Goal: Task Accomplishment & Management: Use online tool/utility

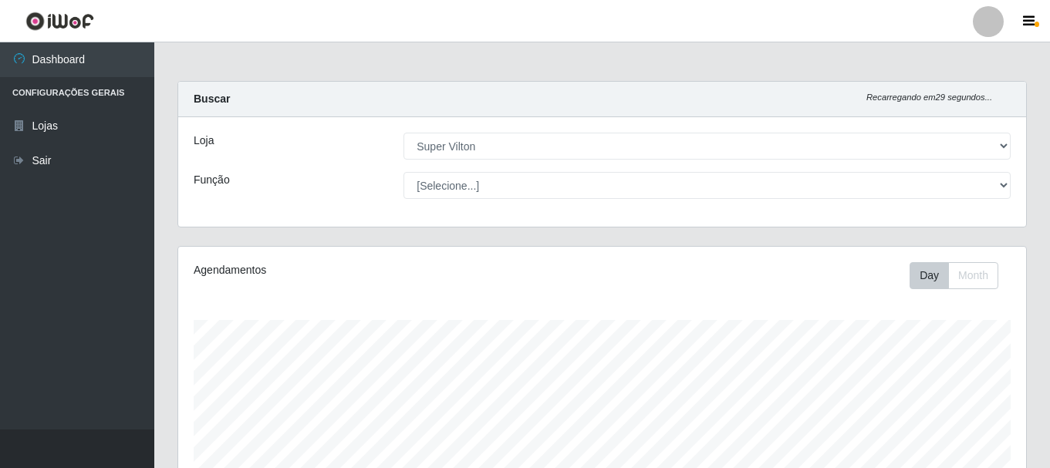
select select "379"
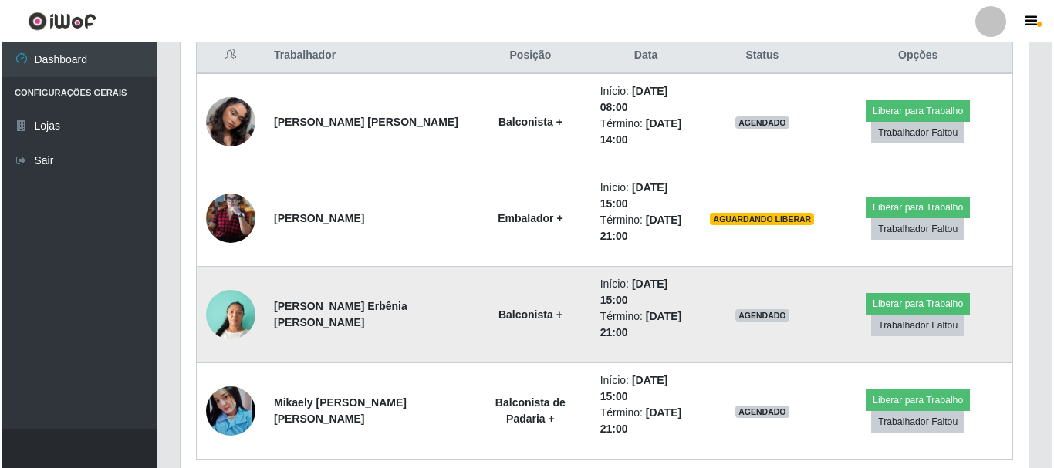
scroll to position [320, 848]
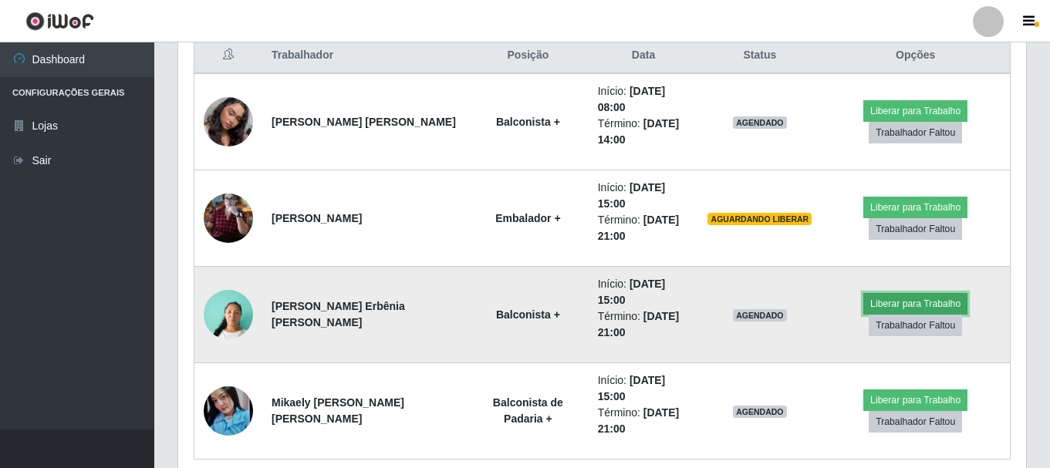
click at [874, 293] on button "Liberar para Trabalho" at bounding box center [915, 304] width 104 height 22
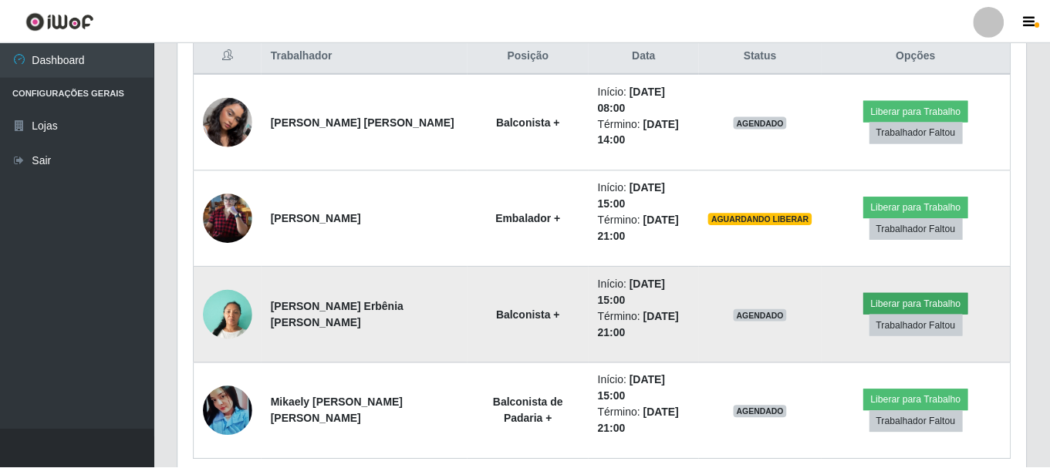
scroll to position [320, 840]
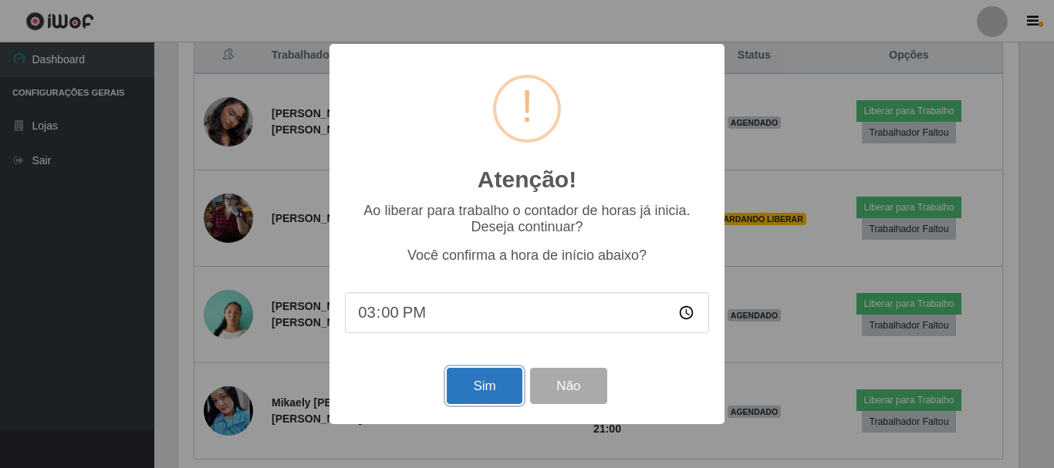
click at [487, 381] on button "Sim" at bounding box center [484, 386] width 75 height 36
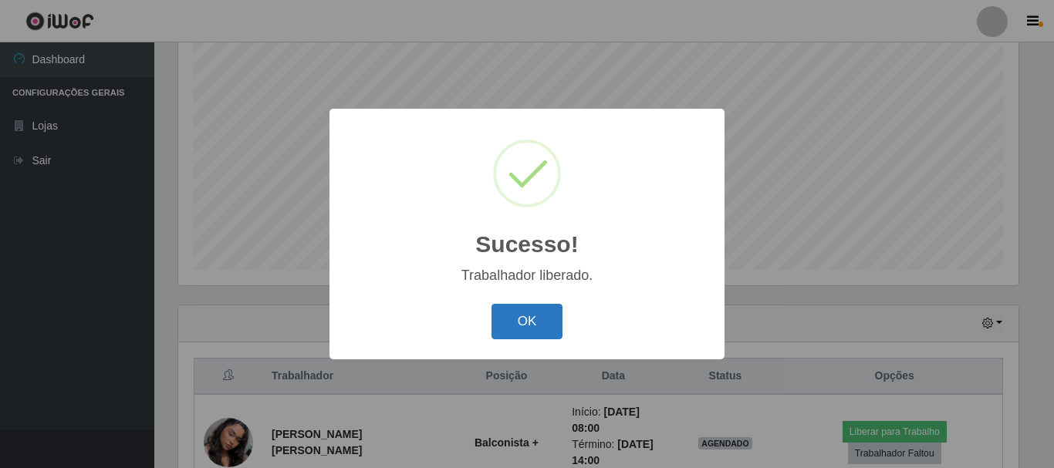
click at [518, 316] on button "OK" at bounding box center [527, 322] width 72 height 36
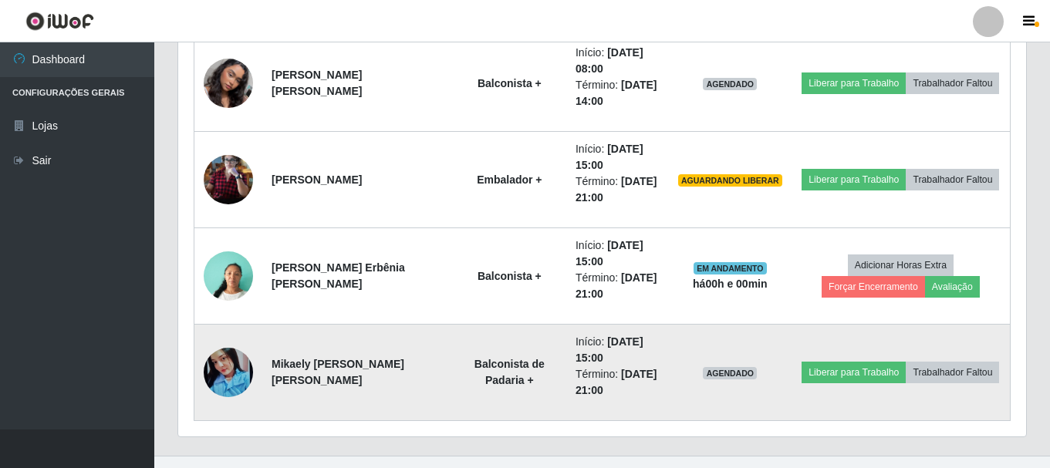
scroll to position [667, 0]
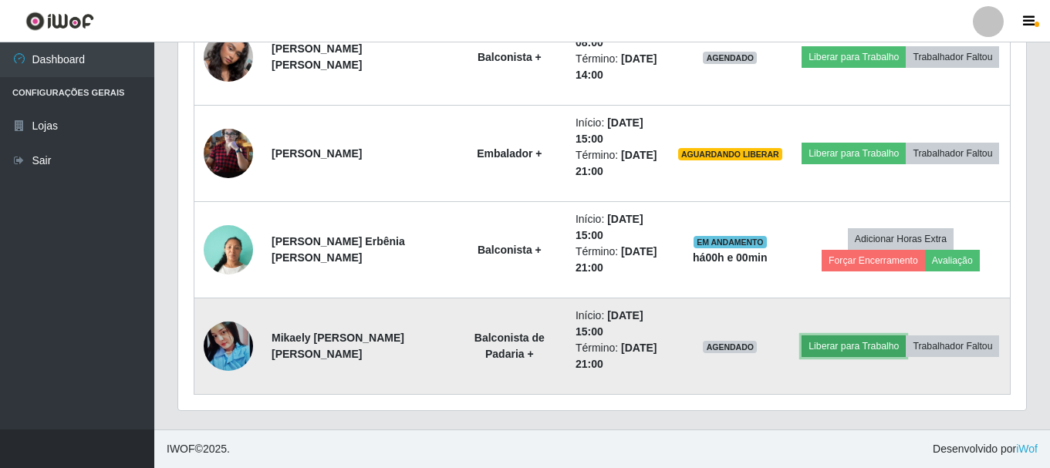
click at [822, 338] on button "Liberar para Trabalho" at bounding box center [854, 347] width 104 height 22
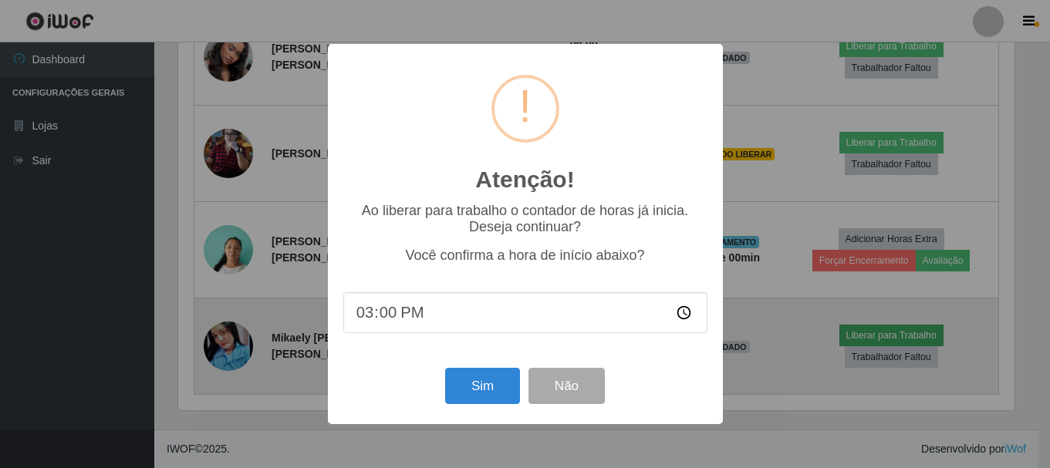
scroll to position [320, 840]
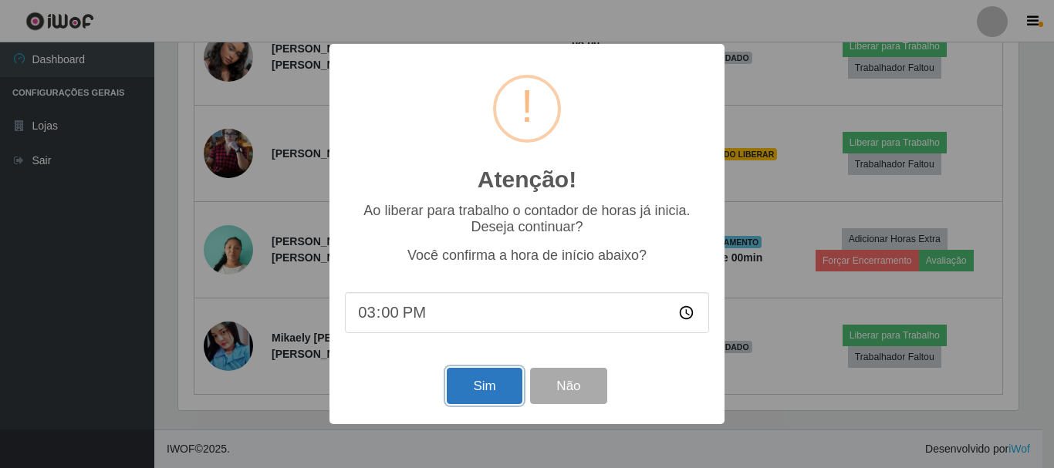
click at [474, 381] on button "Sim" at bounding box center [484, 386] width 75 height 36
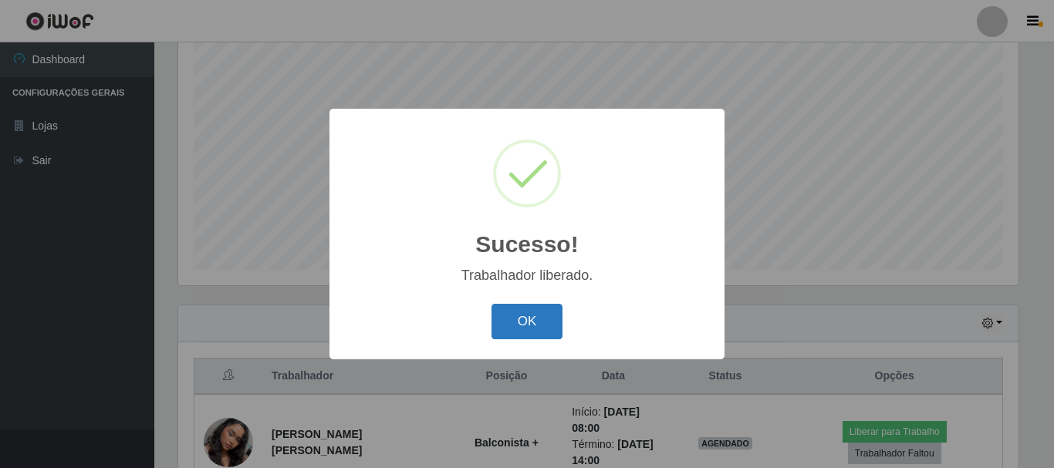
click at [547, 322] on button "OK" at bounding box center [527, 322] width 72 height 36
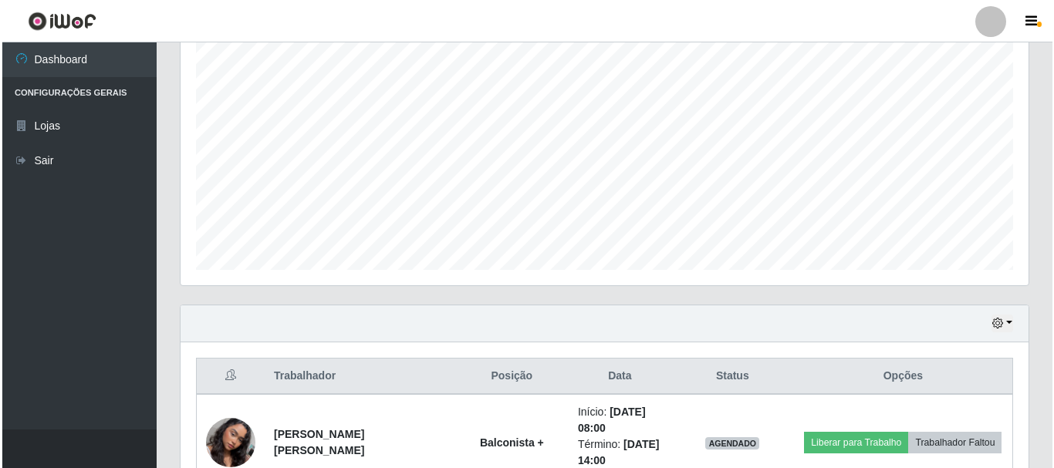
scroll to position [590, 0]
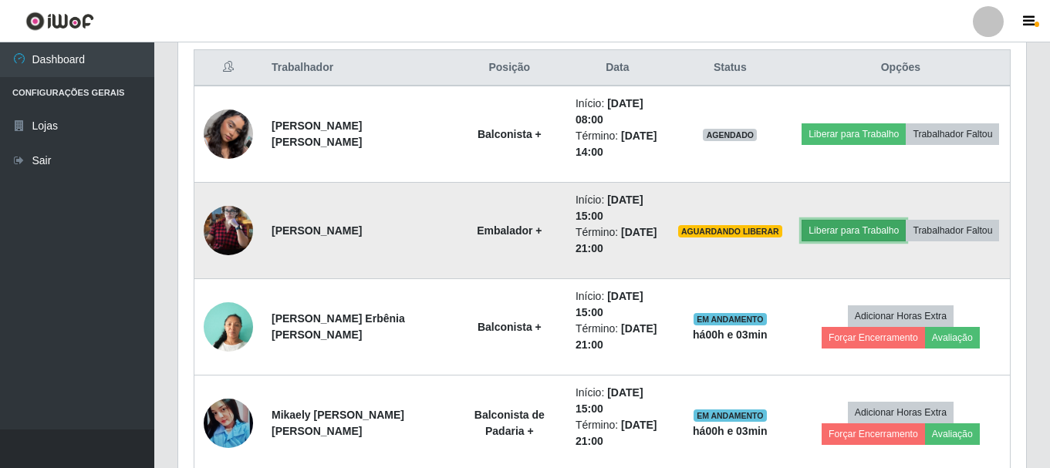
click at [883, 229] on button "Liberar para Trabalho" at bounding box center [854, 231] width 104 height 22
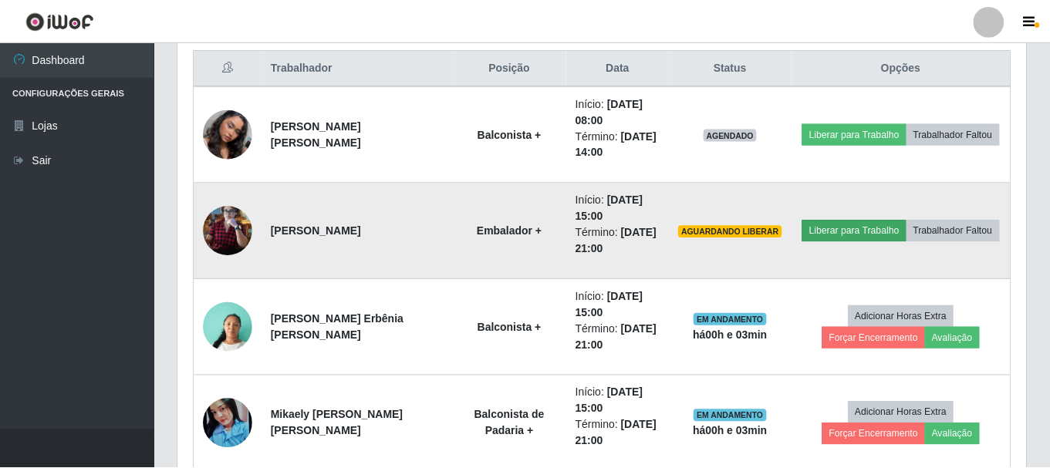
scroll to position [320, 840]
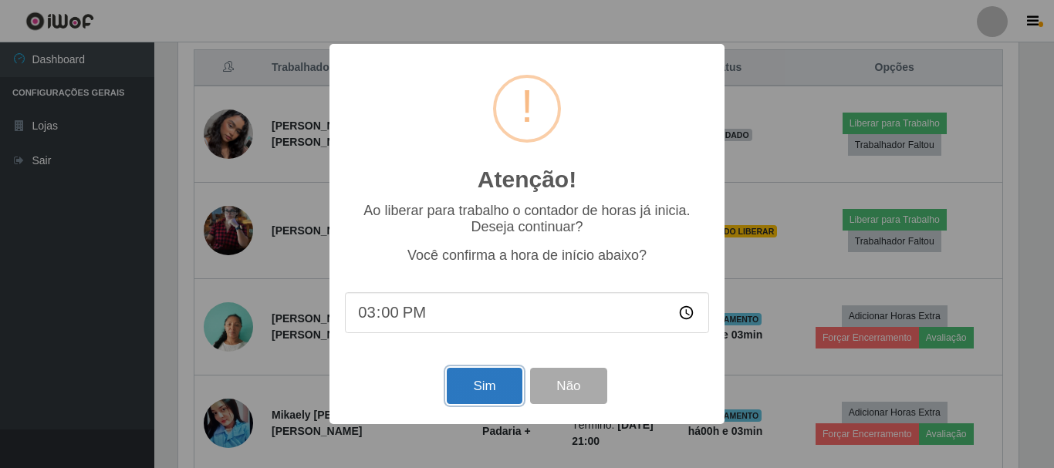
click at [473, 386] on button "Sim" at bounding box center [484, 386] width 75 height 36
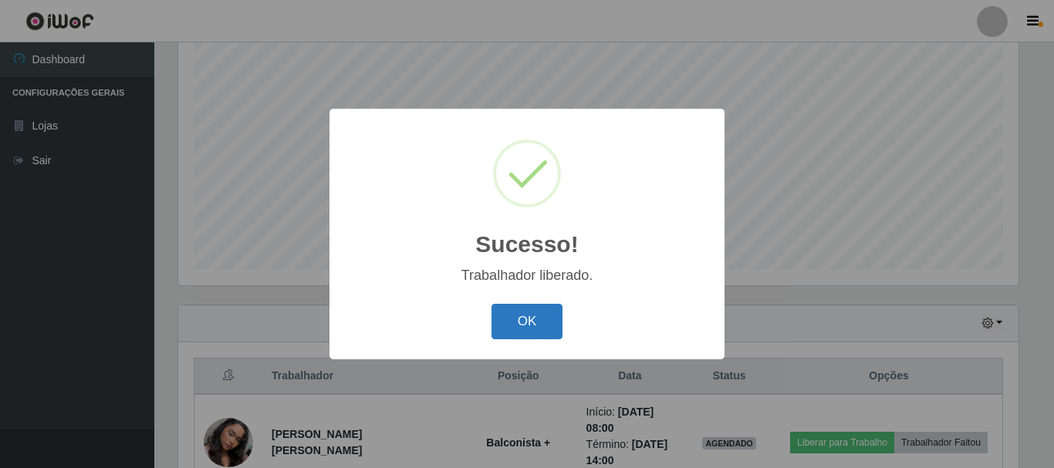
click at [560, 312] on button "OK" at bounding box center [527, 322] width 72 height 36
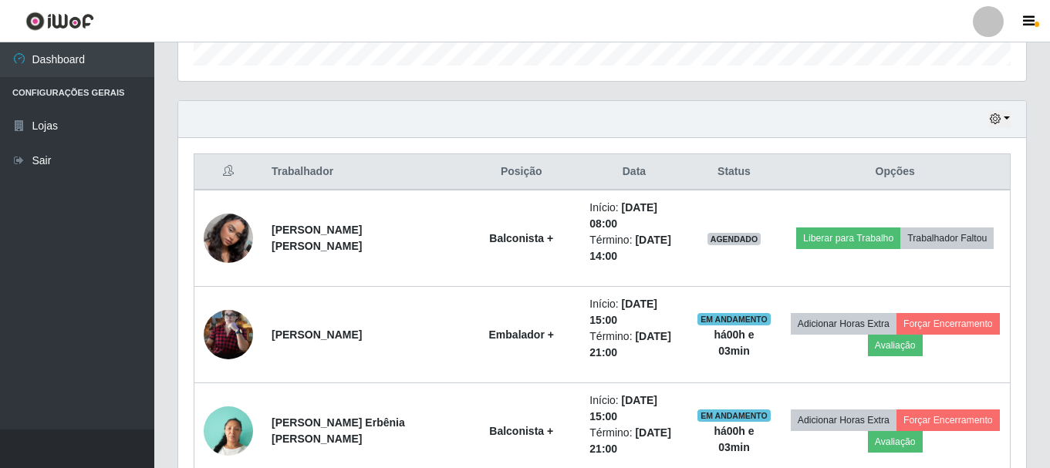
scroll to position [513, 0]
